Goal: Browse casually

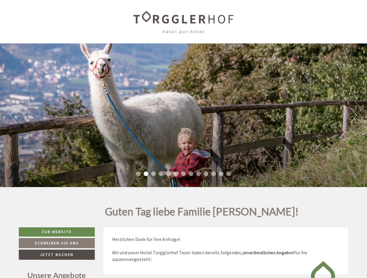
click at [184, 139] on div "Previous Next 1 2 3 4 5 6 7 8 9 10 11 12 13" at bounding box center [183, 115] width 367 height 144
click at [13, 115] on button "Previous" at bounding box center [13, 115] width 6 height 14
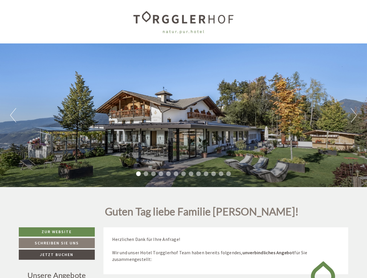
click at [184, 115] on div "Previous Next 1 2 3 4 5 6 7 8 9 10 11 12 13" at bounding box center [183, 115] width 367 height 144
click at [354, 115] on button "Next" at bounding box center [354, 115] width 6 height 14
click at [139, 174] on li "1" at bounding box center [138, 173] width 5 height 5
click at [146, 174] on li "2" at bounding box center [146, 173] width 5 height 5
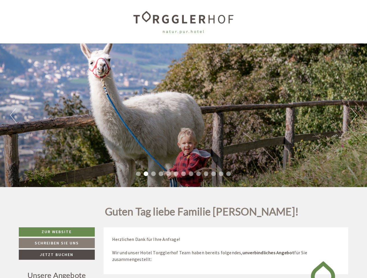
click at [154, 174] on li "3" at bounding box center [153, 173] width 5 height 5
click at [161, 174] on li "4" at bounding box center [161, 173] width 5 height 5
click at [169, 174] on li "5" at bounding box center [168, 173] width 5 height 5
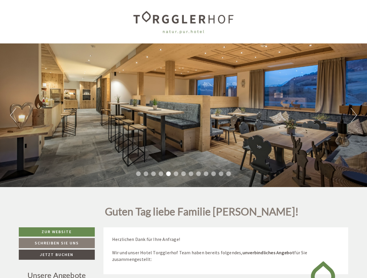
click at [176, 174] on li "6" at bounding box center [176, 173] width 5 height 5
